Goal: Entertainment & Leisure: Consume media (video, audio)

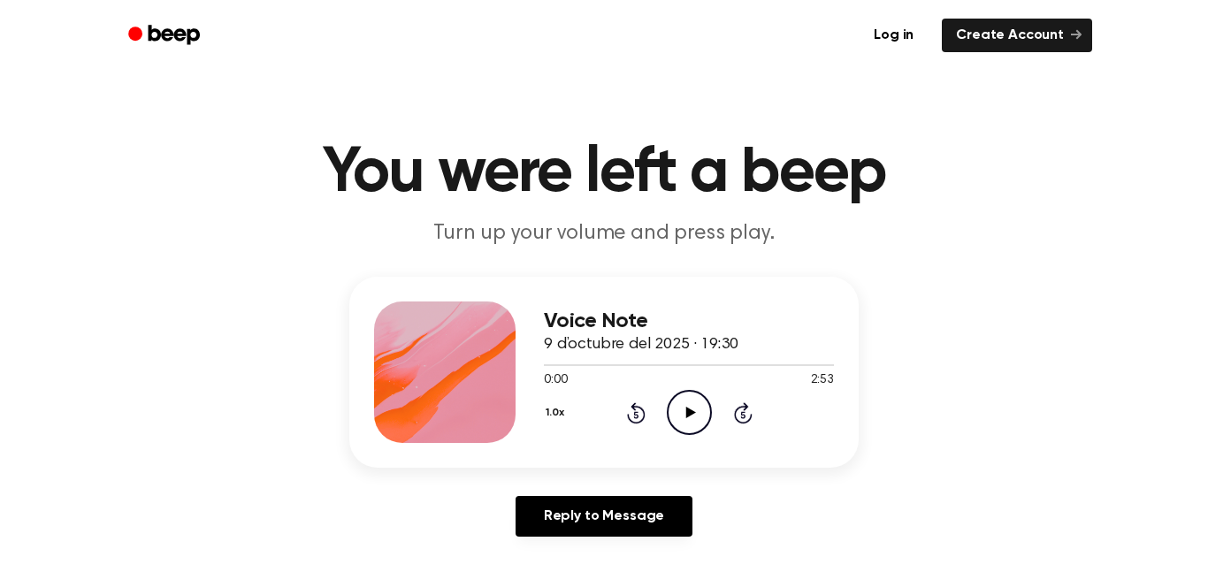
click at [700, 406] on icon "Play Audio" at bounding box center [689, 412] width 45 height 45
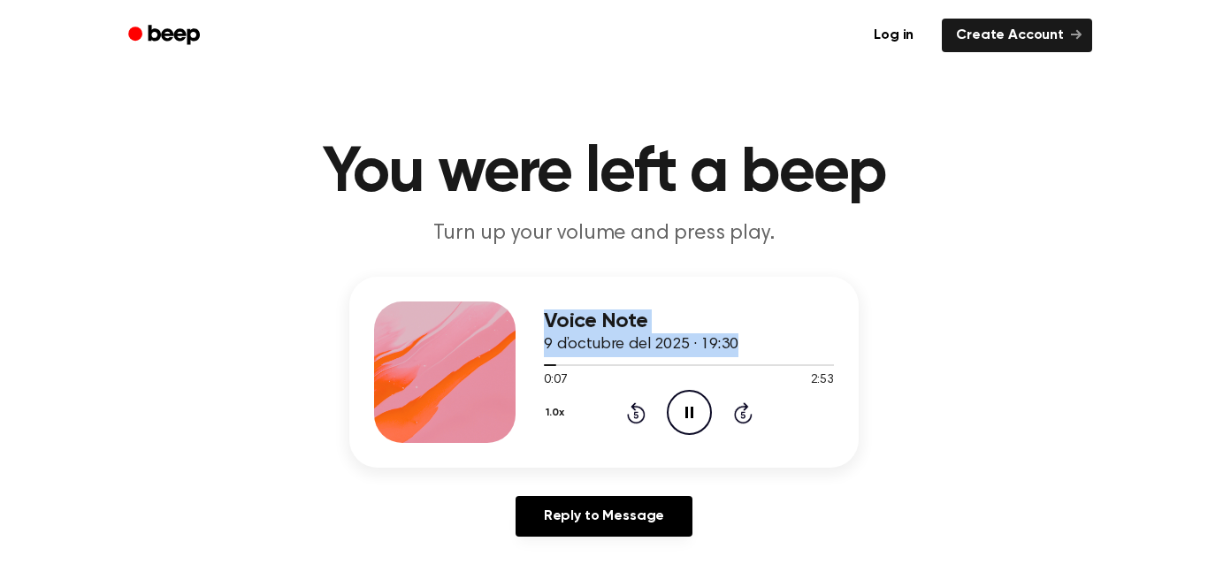
drag, startPoint x: 553, startPoint y: 368, endPoint x: 356, endPoint y: 379, distance: 196.6
click at [356, 379] on div "Voice Note 9 d’octubre del 2025 · 19:30 0:07 2:53 Your browser does not support…" at bounding box center [603, 372] width 509 height 191
click at [221, 303] on div "Voice Note 9 d’octubre del 2025 · 19:30 0:09 2:53 Your browser does not support…" at bounding box center [604, 414] width 1166 height 274
click at [664, 427] on div "1.0x Rewind 5 seconds Pause Audio Skip 5 seconds" at bounding box center [689, 412] width 290 height 45
click at [710, 417] on circle at bounding box center [689, 412] width 43 height 43
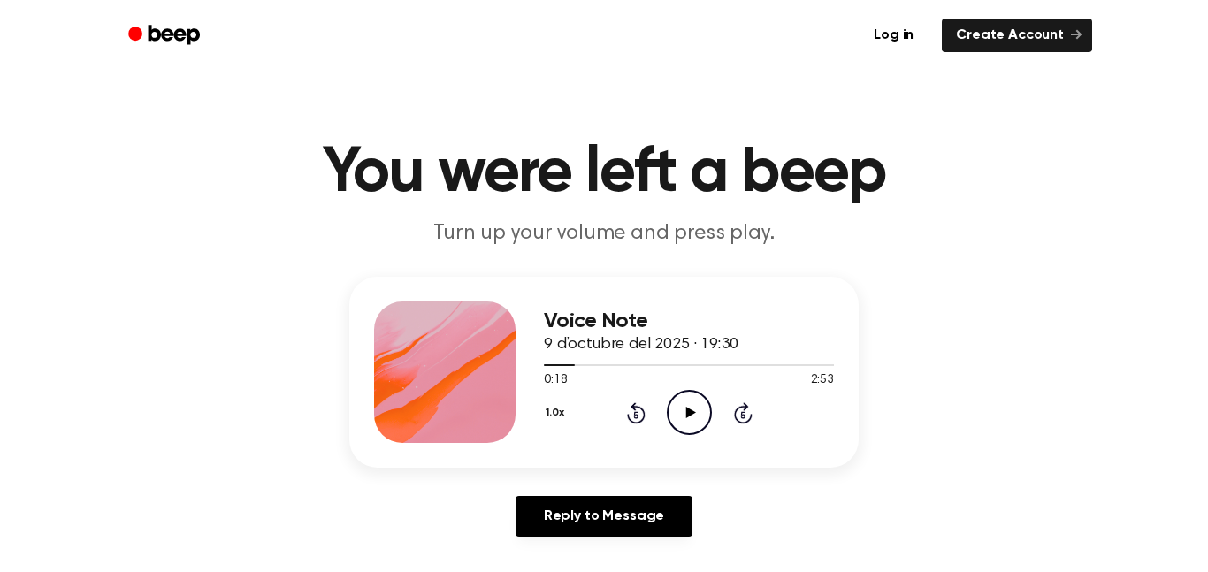
click at [710, 417] on circle at bounding box center [689, 412] width 43 height 43
click at [696, 418] on icon "Play Audio" at bounding box center [689, 412] width 45 height 45
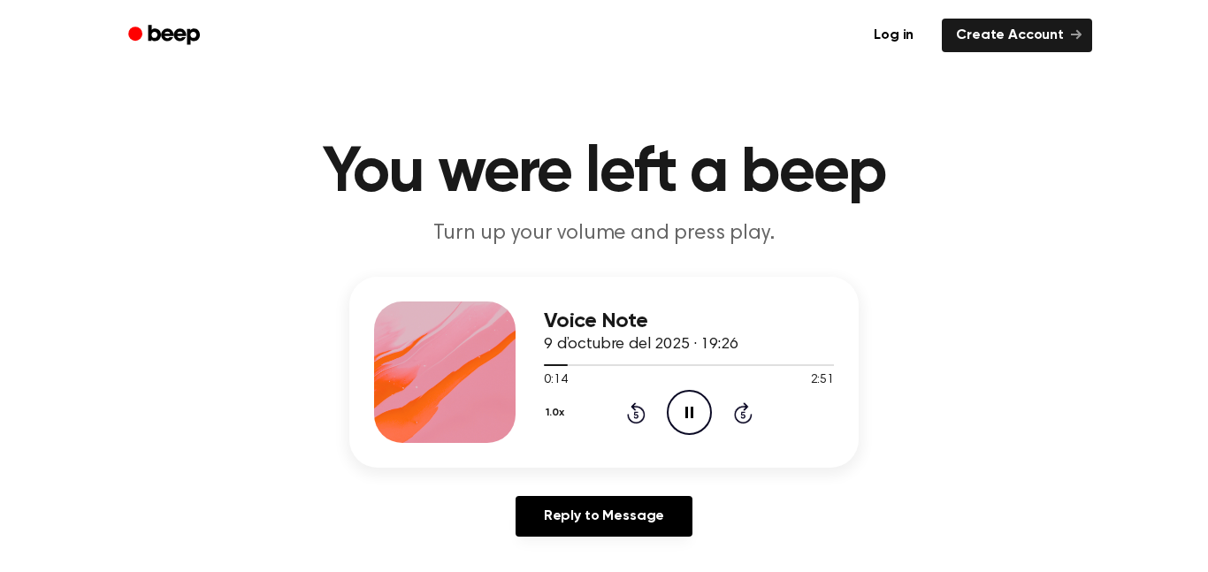
click at [692, 400] on icon "Pause Audio" at bounding box center [689, 412] width 45 height 45
